Goal: Task Accomplishment & Management: Manage account settings

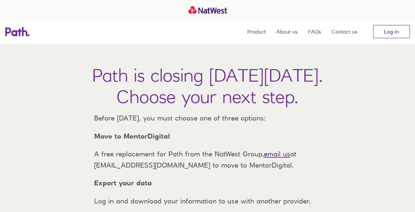
click at [389, 29] on link "Log in" at bounding box center [391, 31] width 37 height 13
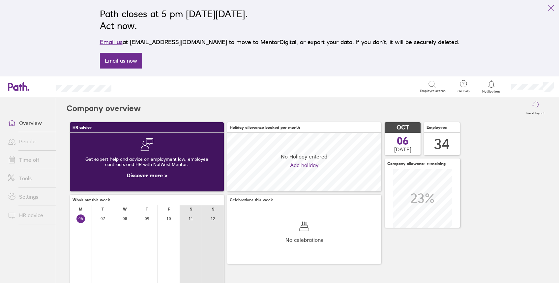
scroll to position [59, 154]
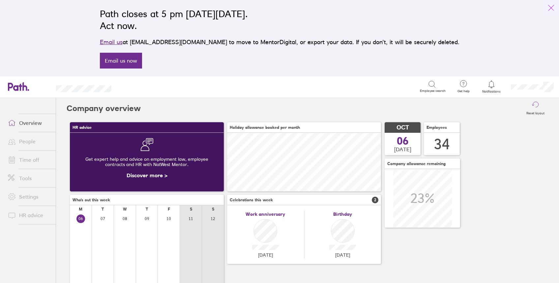
click at [549, 9] on icon "link" at bounding box center [552, 8] width 8 height 8
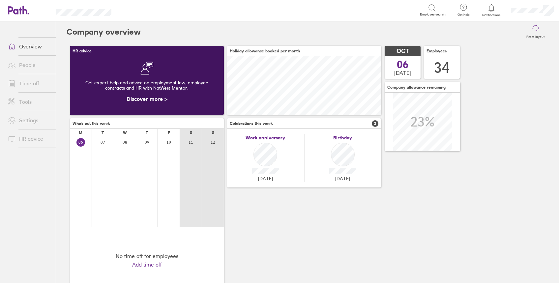
click at [27, 62] on link "People" at bounding box center [29, 64] width 53 height 13
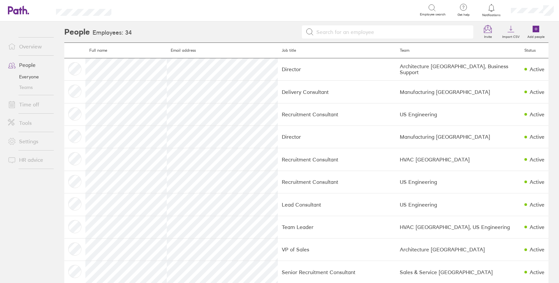
click at [27, 87] on link "Teams" at bounding box center [29, 87] width 53 height 11
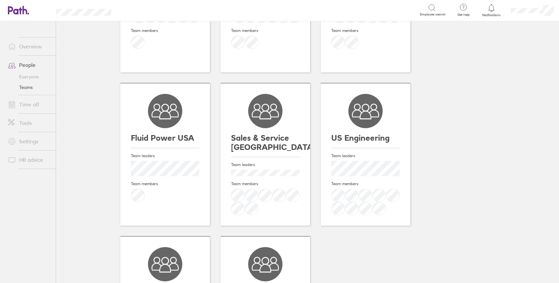
scroll to position [132, 0]
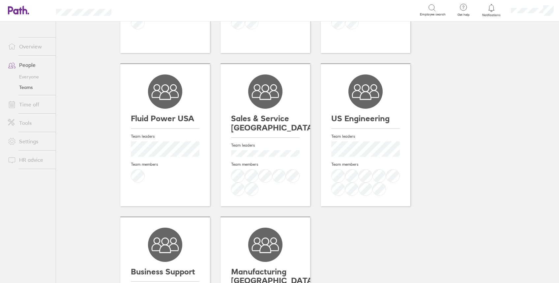
click at [265, 114] on h3 "Sales & Service [GEOGRAPHIC_DATA]" at bounding box center [265, 123] width 69 height 18
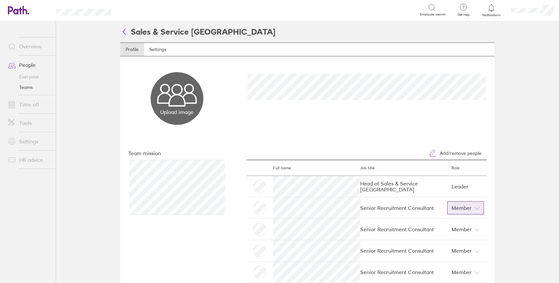
click at [468, 207] on span "Member" at bounding box center [462, 208] width 20 height 11
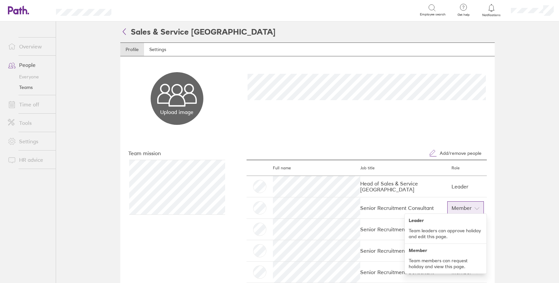
click at [520, 186] on main "Sales & Service UK Profile Settings Upload image Choose files Team mission Add/…" at bounding box center [307, 152] width 503 height 262
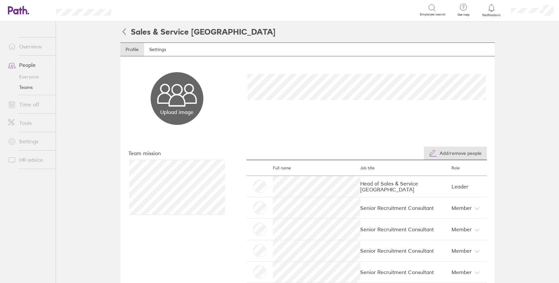
click at [457, 153] on span "Add/remove people" at bounding box center [461, 153] width 42 height 5
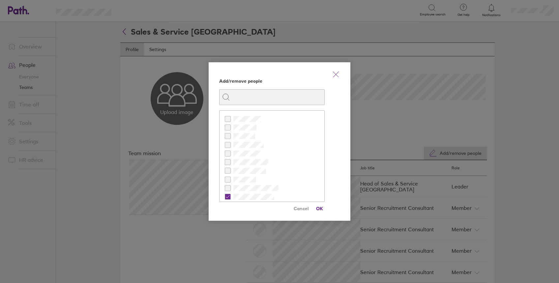
scroll to position [44, 0]
checkbox input "false"
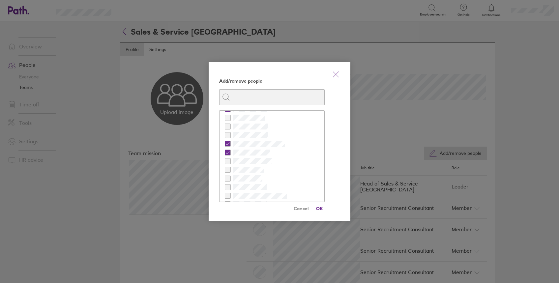
scroll to position [212, 0]
click at [321, 209] on span "OK" at bounding box center [319, 209] width 11 height 11
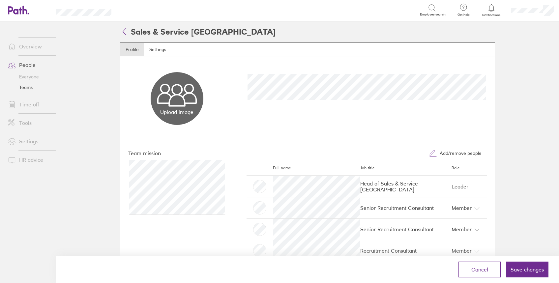
scroll to position [69, 0]
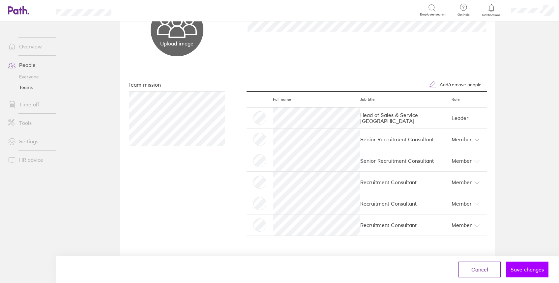
click at [524, 271] on span "Save changes" at bounding box center [527, 270] width 33 height 6
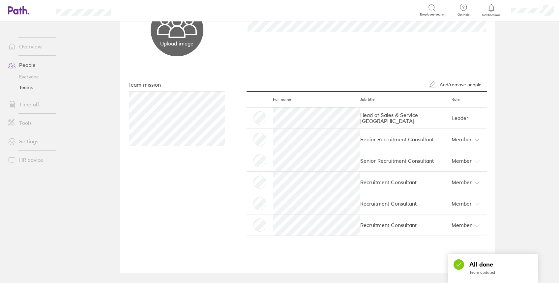
click at [29, 87] on link "Teams" at bounding box center [29, 87] width 53 height 11
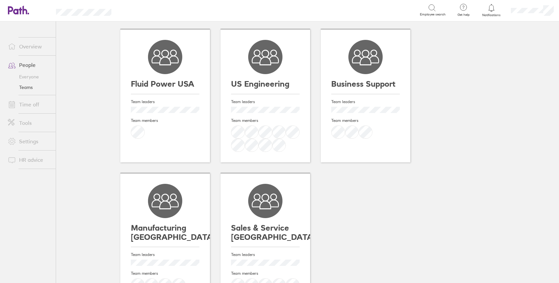
scroll to position [123, 0]
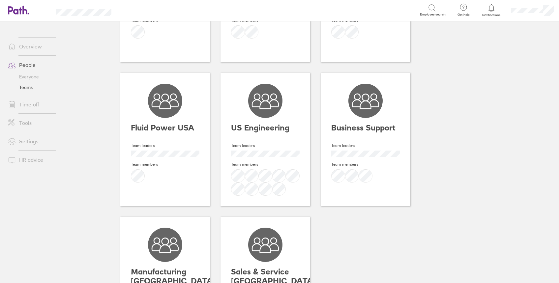
click at [174, 138] on div "Team leaders Team members" at bounding box center [165, 167] width 69 height 58
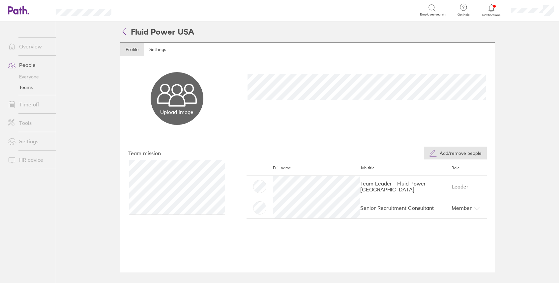
click at [461, 149] on button "Add/remove people" at bounding box center [455, 153] width 63 height 13
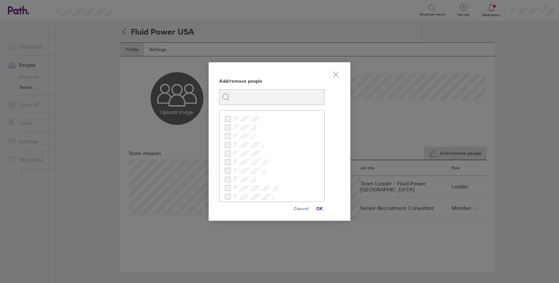
scroll to position [44, 0]
checkbox input "true"
click at [321, 208] on span "OK" at bounding box center [319, 209] width 11 height 11
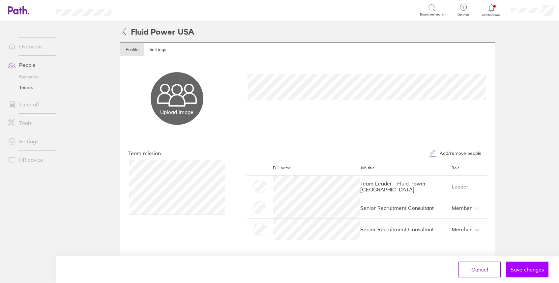
click at [527, 271] on span "Save changes" at bounding box center [527, 270] width 33 height 6
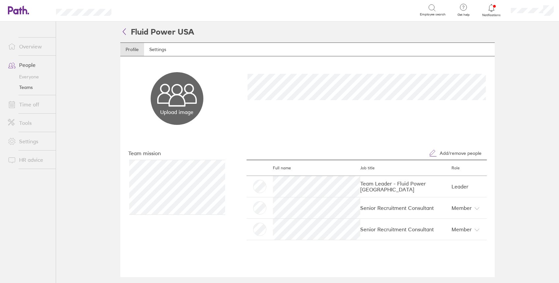
click at [123, 30] on icon at bounding box center [124, 31] width 8 height 8
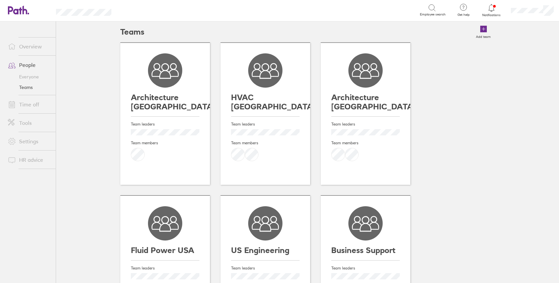
scroll to position [44, 0]
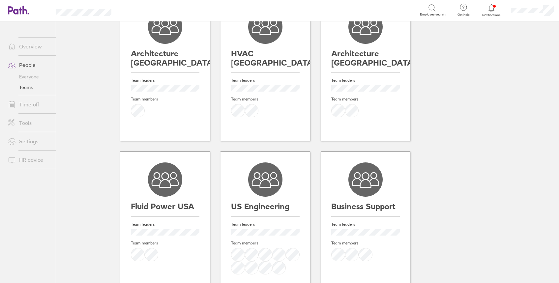
click at [262, 202] on h3 "US Engineering" at bounding box center [265, 206] width 69 height 9
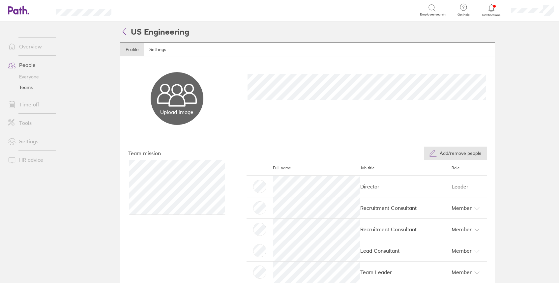
click at [451, 147] on button "Add/remove people" at bounding box center [455, 153] width 63 height 13
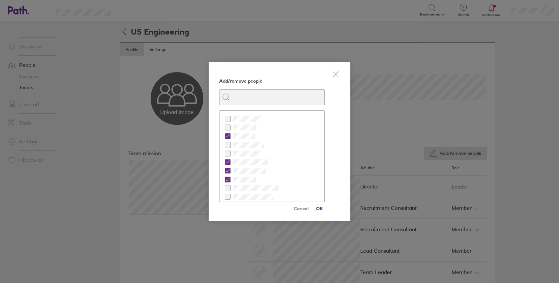
checkbox input "false"
click at [321, 207] on span "OK" at bounding box center [319, 209] width 11 height 11
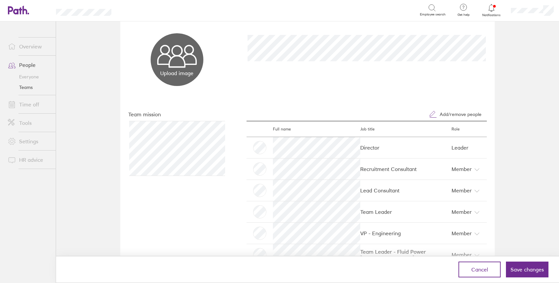
scroll to position [88, 0]
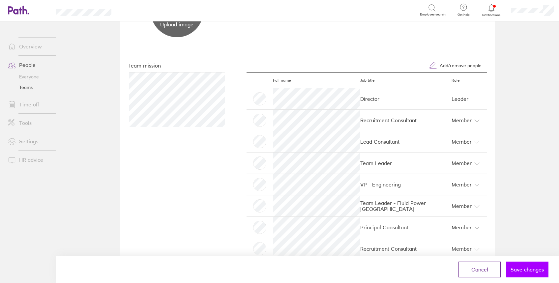
click at [525, 271] on span "Save changes" at bounding box center [527, 270] width 33 height 6
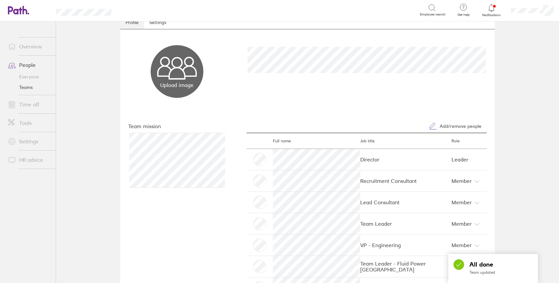
scroll to position [0, 0]
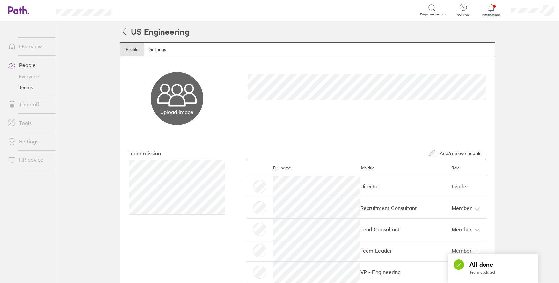
click at [122, 32] on icon at bounding box center [124, 31] width 8 height 8
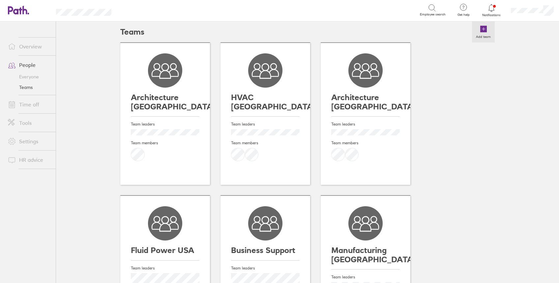
click at [485, 32] on link "Add team" at bounding box center [483, 31] width 23 height 21
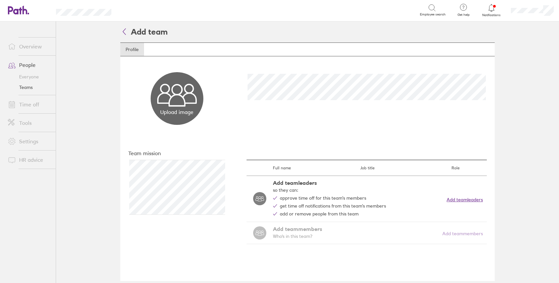
click at [458, 201] on button "Add team leaders" at bounding box center [465, 199] width 36 height 5
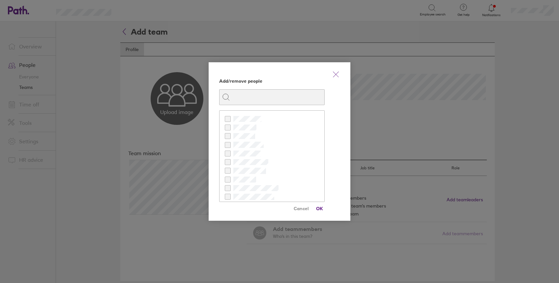
checkbox input "true"
click at [319, 207] on span "OK" at bounding box center [319, 209] width 11 height 11
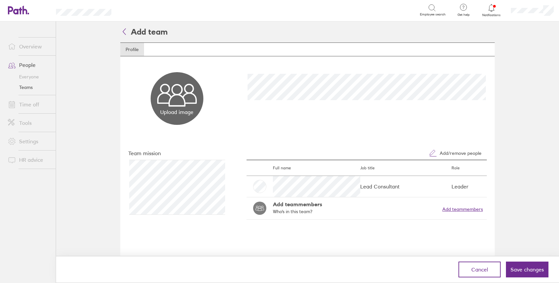
click at [465, 209] on button "Add team members" at bounding box center [463, 209] width 41 height 5
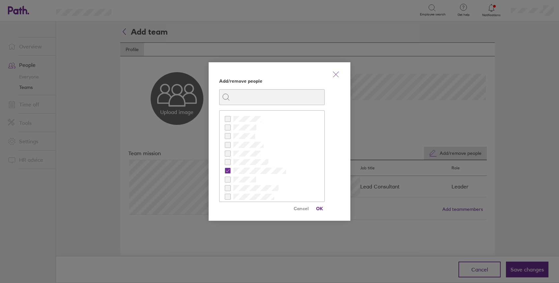
checkbox input "true"
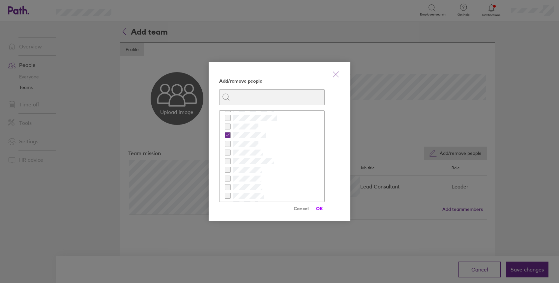
click at [319, 207] on span "OK" at bounding box center [319, 209] width 11 height 11
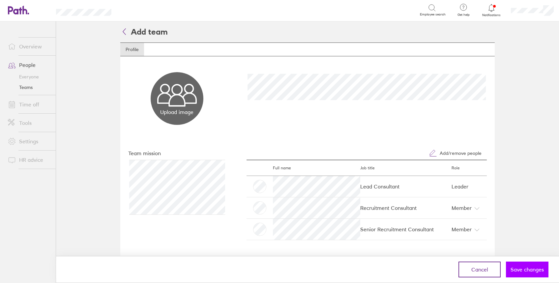
click at [529, 274] on button "Save changes" at bounding box center [527, 270] width 43 height 16
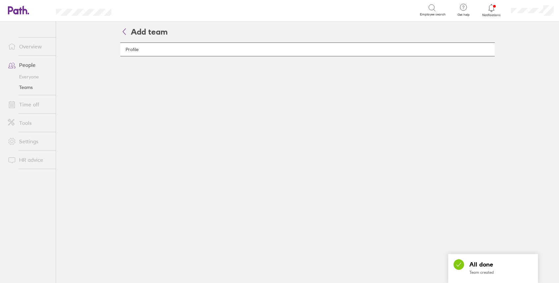
click at [26, 47] on link "Overview" at bounding box center [29, 46] width 53 height 13
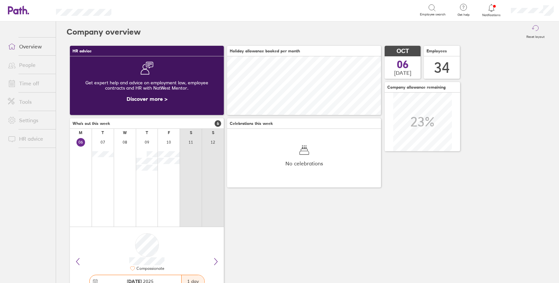
scroll to position [59, 154]
click at [25, 64] on link "People" at bounding box center [29, 64] width 53 height 13
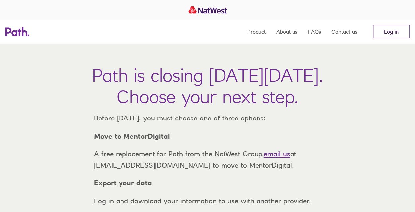
drag, startPoint x: 391, startPoint y: 34, endPoint x: 387, endPoint y: 38, distance: 5.6
click at [391, 34] on link "Log in" at bounding box center [391, 31] width 37 height 13
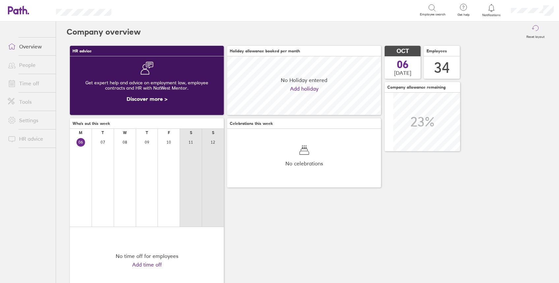
scroll to position [59, 154]
click at [31, 64] on link "People" at bounding box center [29, 64] width 53 height 13
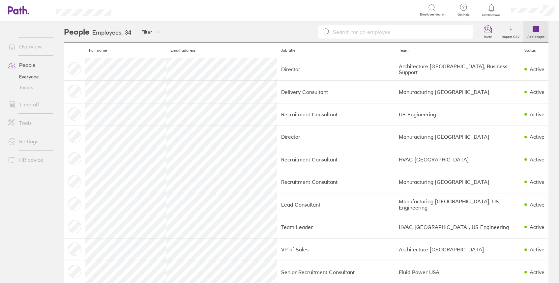
click at [533, 32] on icon at bounding box center [536, 29] width 8 height 8
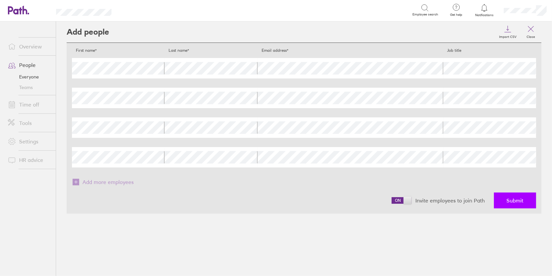
click at [522, 207] on button "Submit" at bounding box center [515, 201] width 42 height 16
click at [30, 64] on link "People" at bounding box center [29, 64] width 53 height 13
